Goal: Information Seeking & Learning: Understand process/instructions

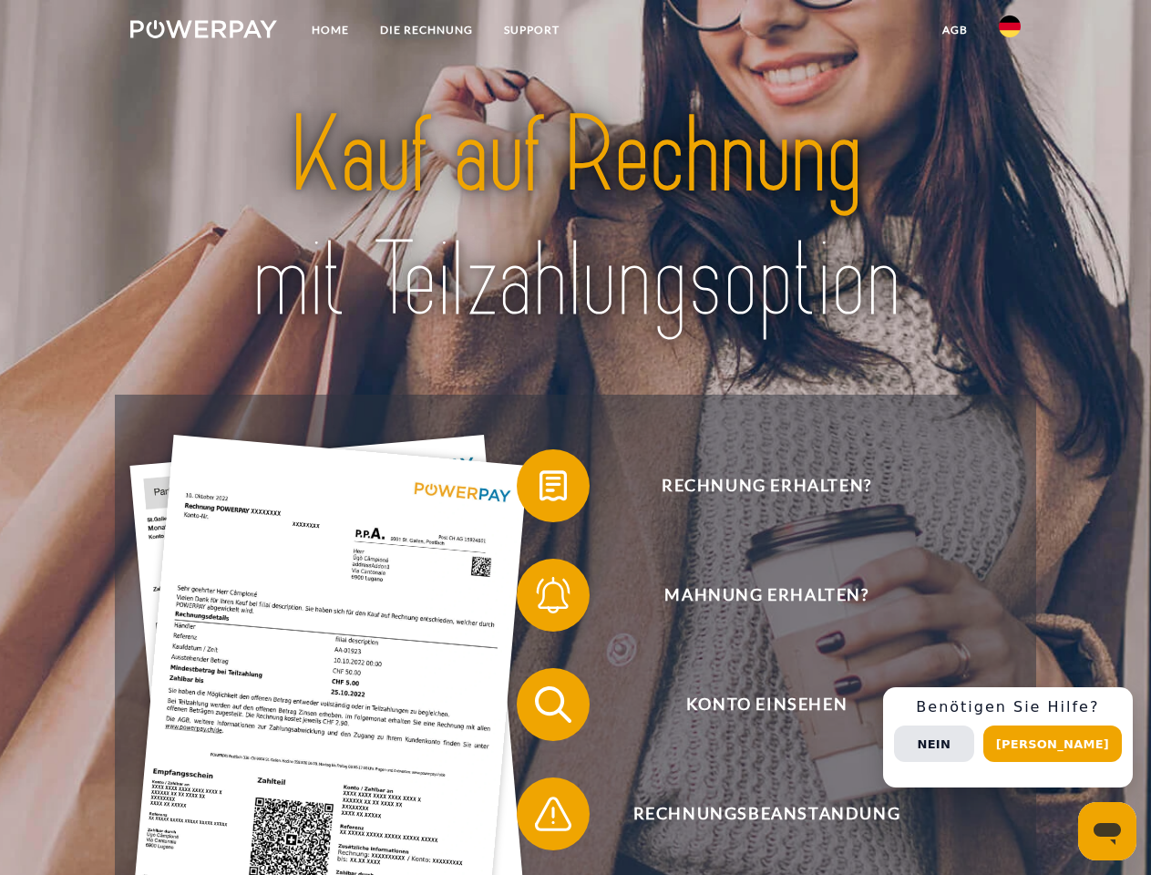
click at [203, 32] on img at bounding box center [203, 29] width 147 height 18
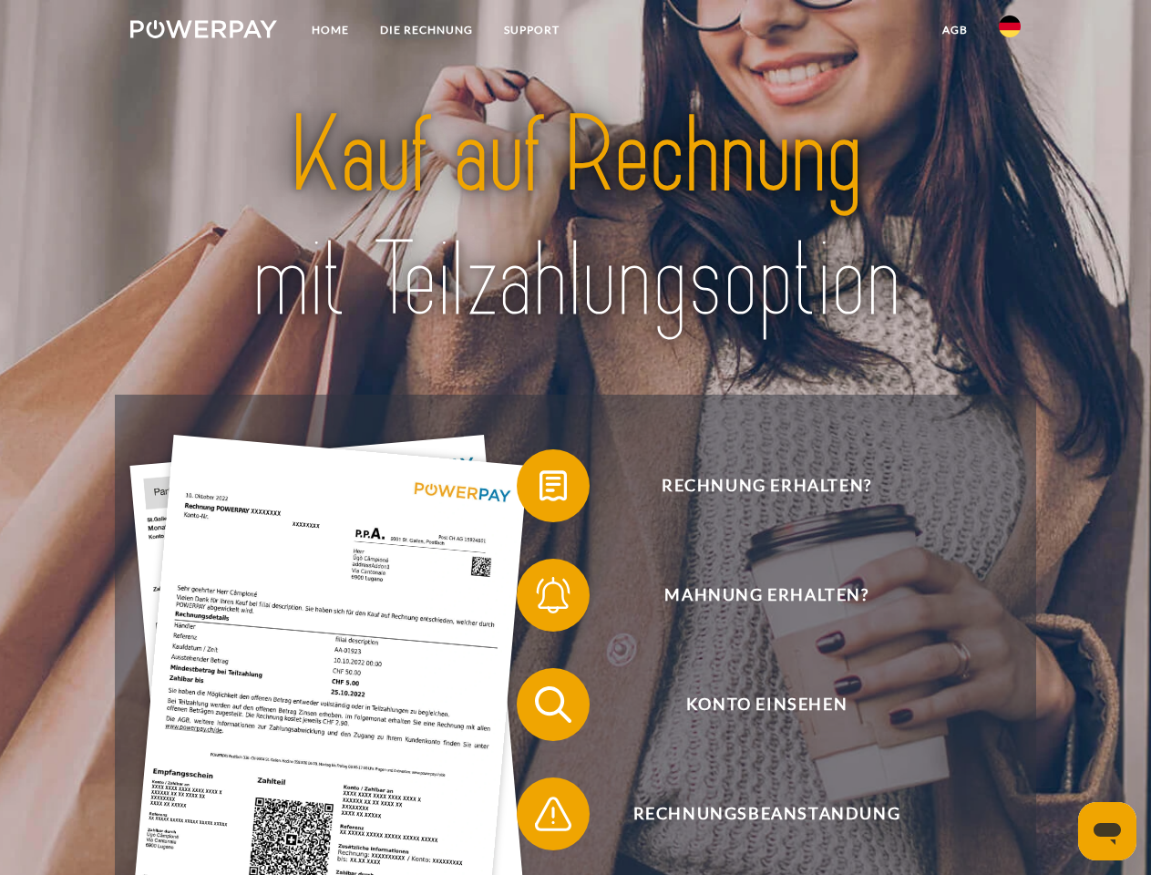
click at [1010, 32] on img at bounding box center [1010, 26] width 22 height 22
click at [954, 30] on link "agb" at bounding box center [955, 30] width 57 height 33
click at [540, 490] on span at bounding box center [525, 485] width 91 height 91
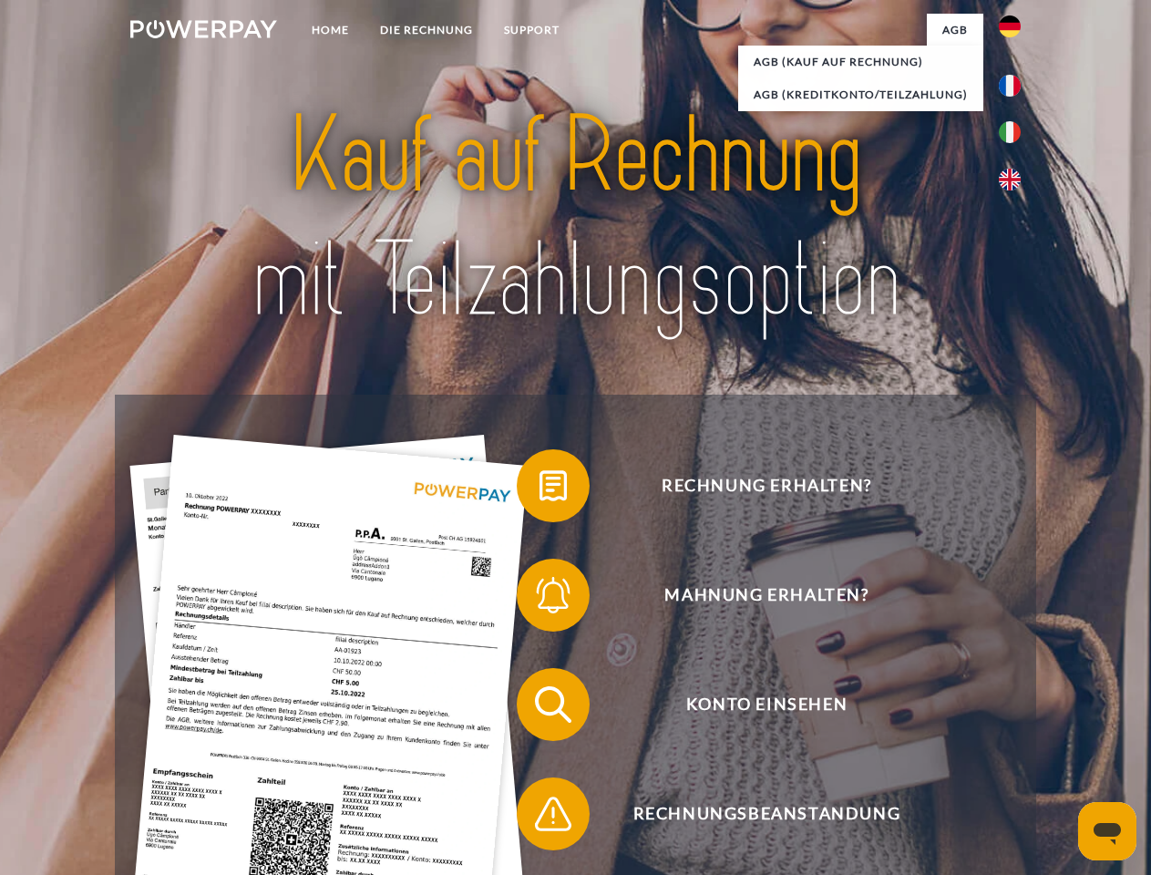
click at [540, 599] on span at bounding box center [525, 595] width 91 height 91
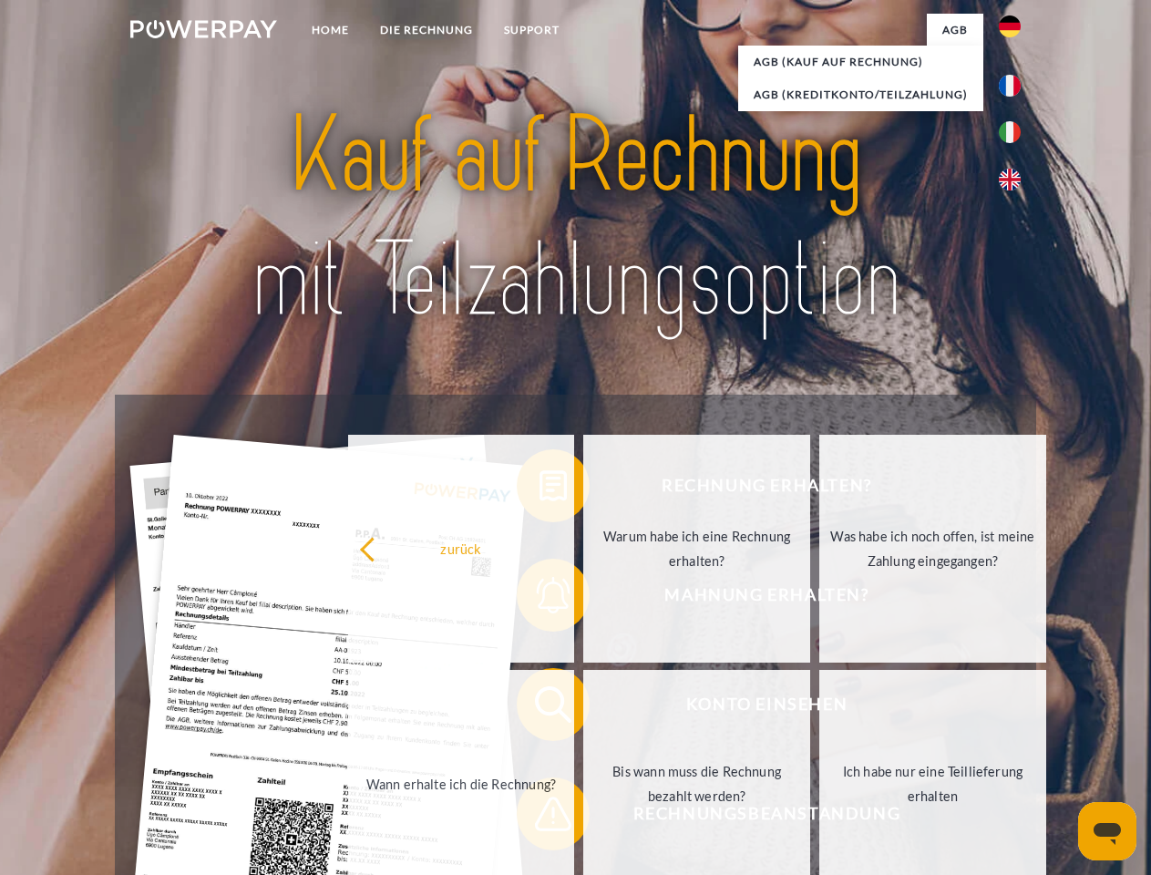
click at [583, 708] on link "Bis wann muss die Rechnung bezahlt werden?" at bounding box center [696, 784] width 227 height 228
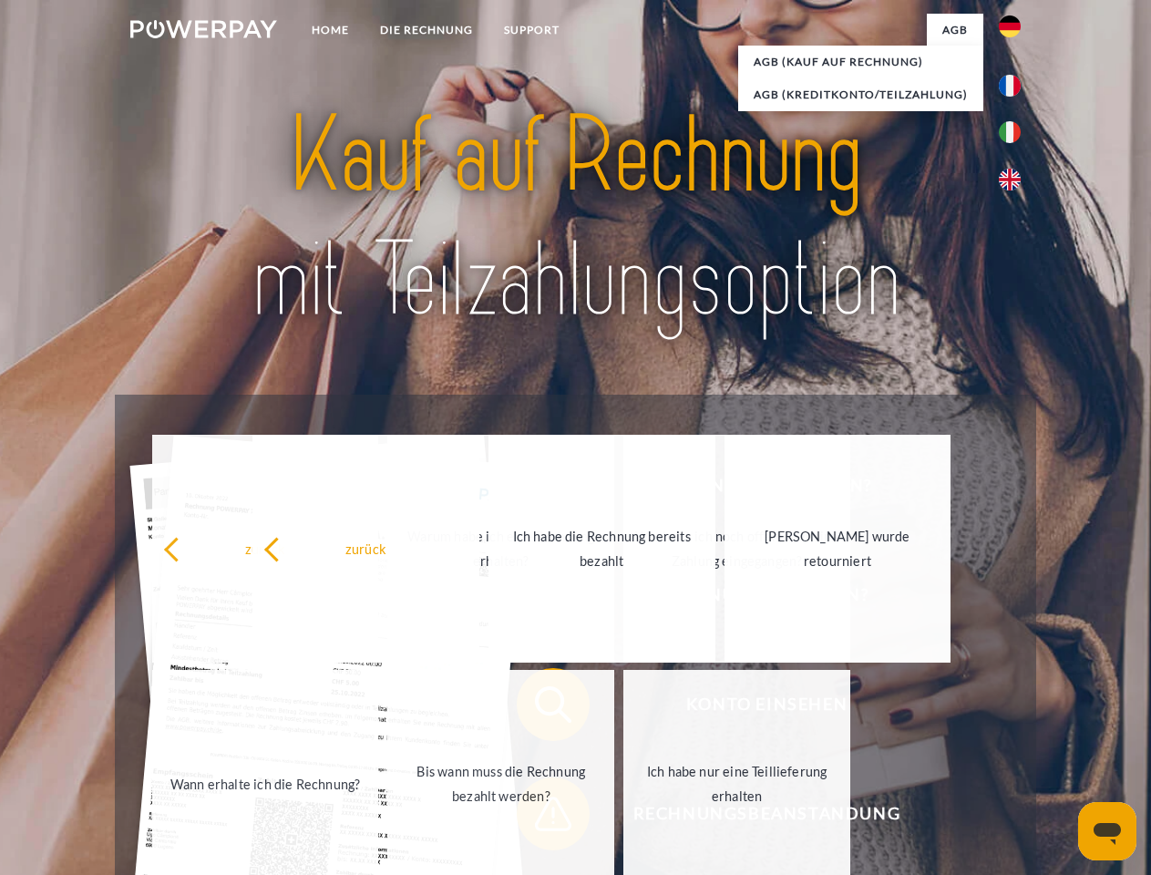
click at [624, 818] on link "Ich habe nur eine Teillieferung erhalten" at bounding box center [737, 784] width 227 height 228
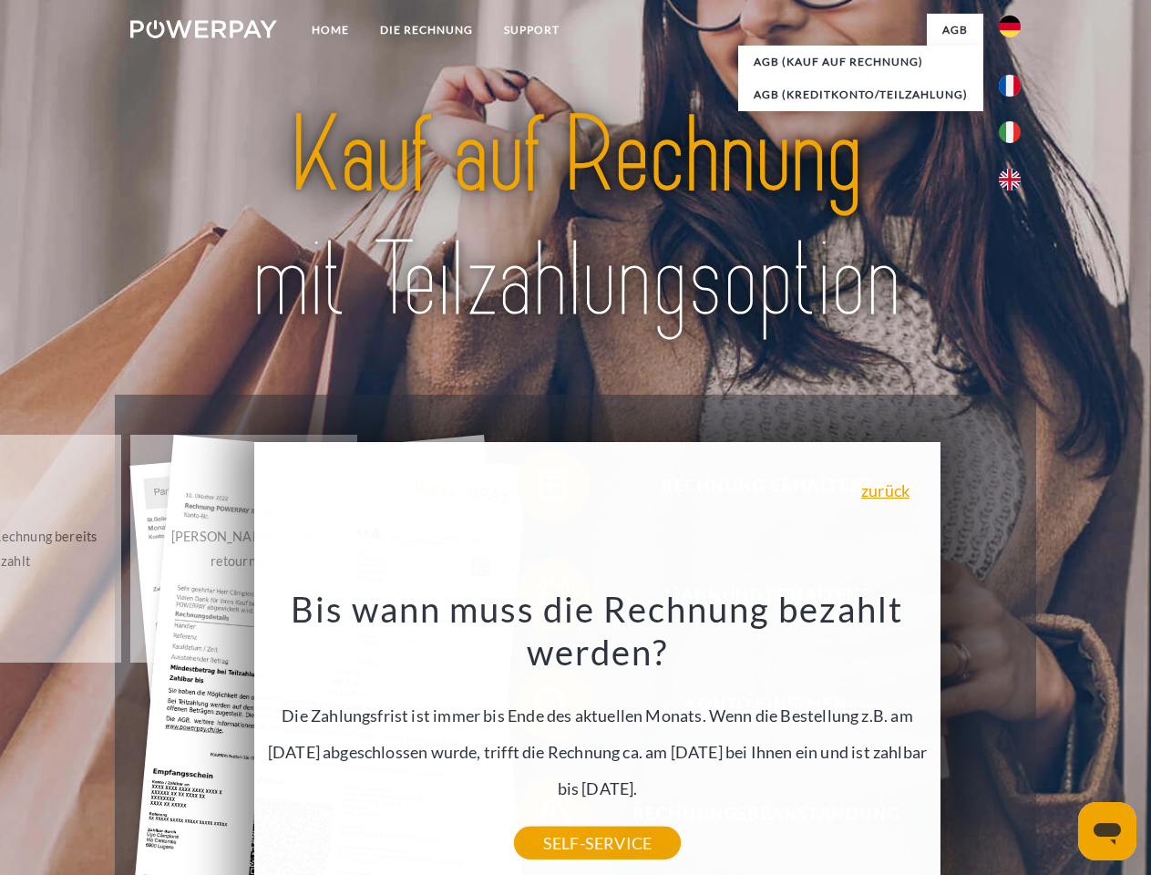
click at [1015, 738] on div "Rechnung erhalten? Mahnung erhalten? Konto einsehen" at bounding box center [575, 759] width 921 height 729
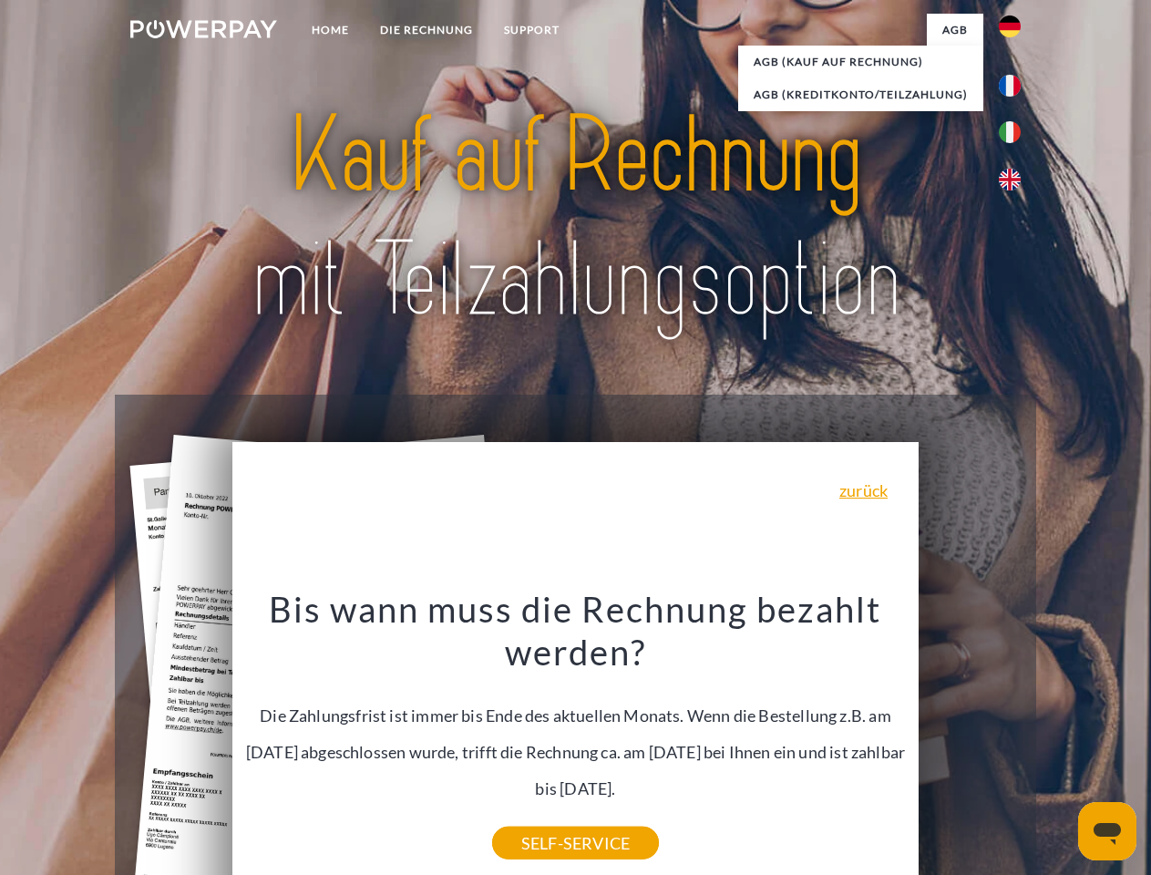
click at [970, 741] on span "Konto einsehen" at bounding box center [766, 704] width 447 height 73
click at [1059, 744] on header "Home DIE RECHNUNG SUPPORT" at bounding box center [575, 629] width 1151 height 1259
